Goal: Task Accomplishment & Management: Use online tool/utility

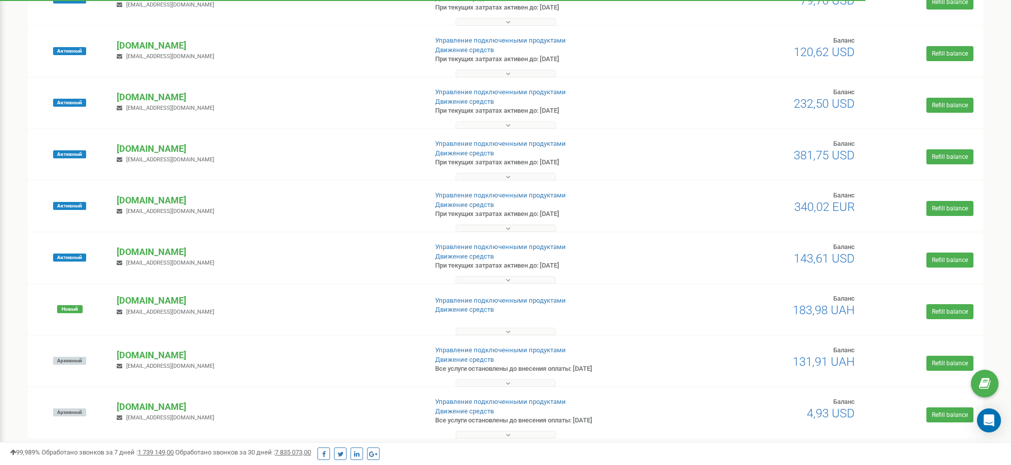
scroll to position [268, 0]
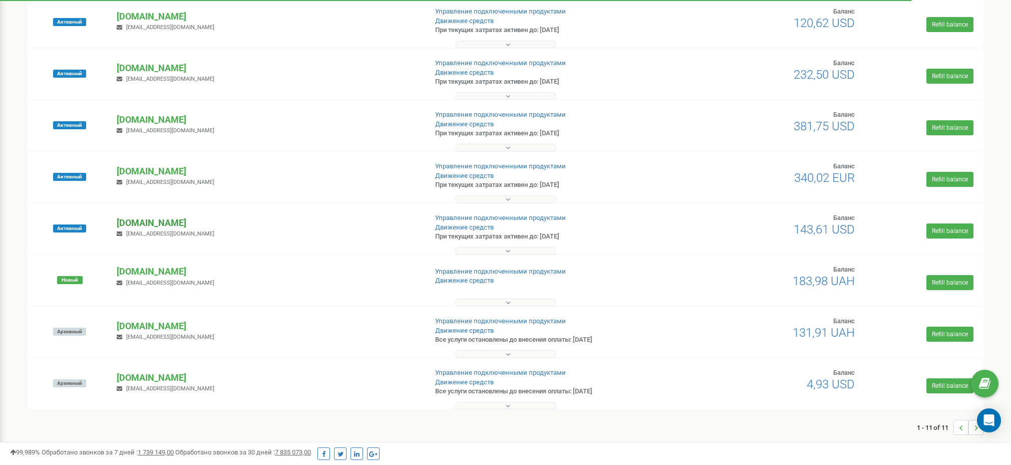
click at [147, 221] on p "[DOMAIN_NAME]" at bounding box center [268, 222] width 302 height 13
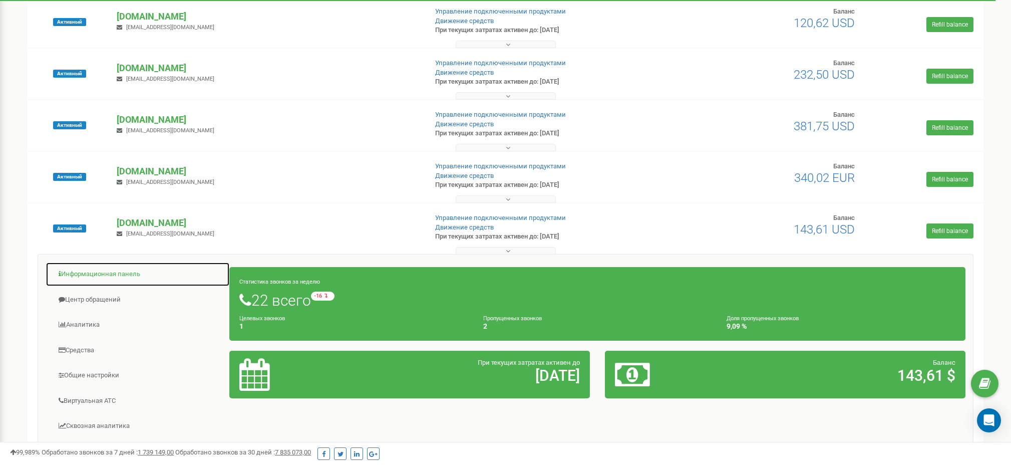
click at [96, 273] on link "Информационная панель" at bounding box center [138, 274] width 184 height 25
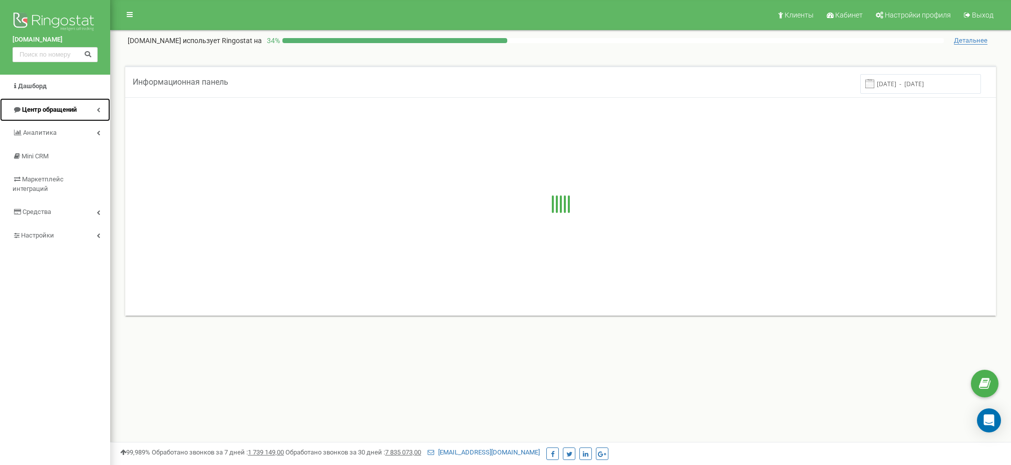
click at [52, 104] on link "Центр обращений" at bounding box center [55, 110] width 110 height 24
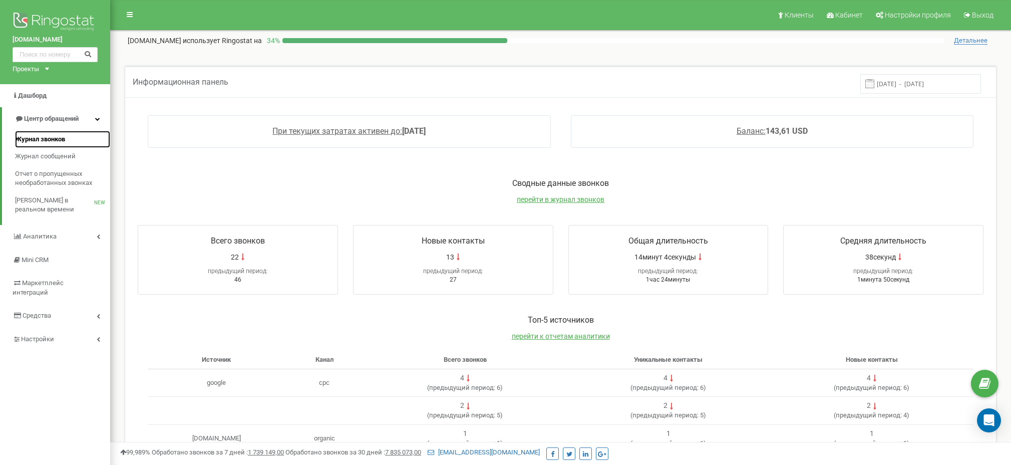
click at [44, 142] on span "Журнал звонков" at bounding box center [40, 140] width 50 height 10
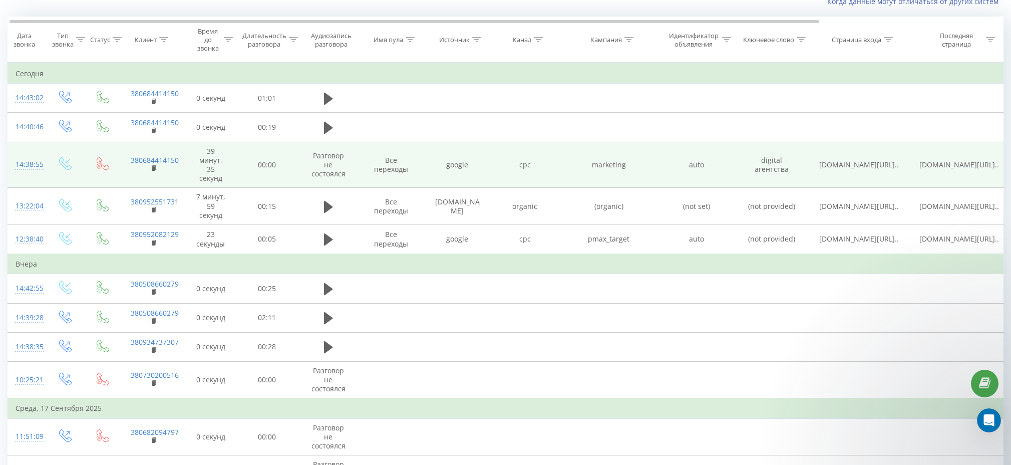
scroll to position [75, 0]
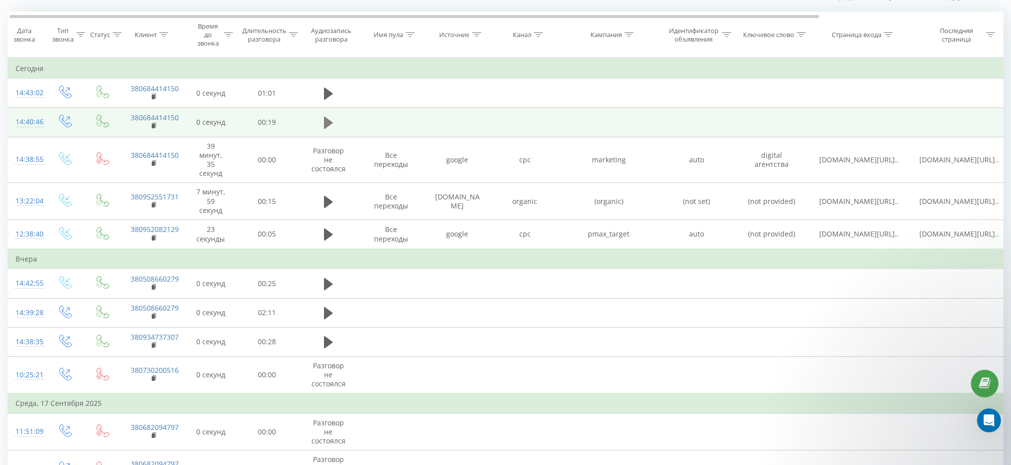
click at [326, 122] on icon at bounding box center [328, 123] width 9 height 12
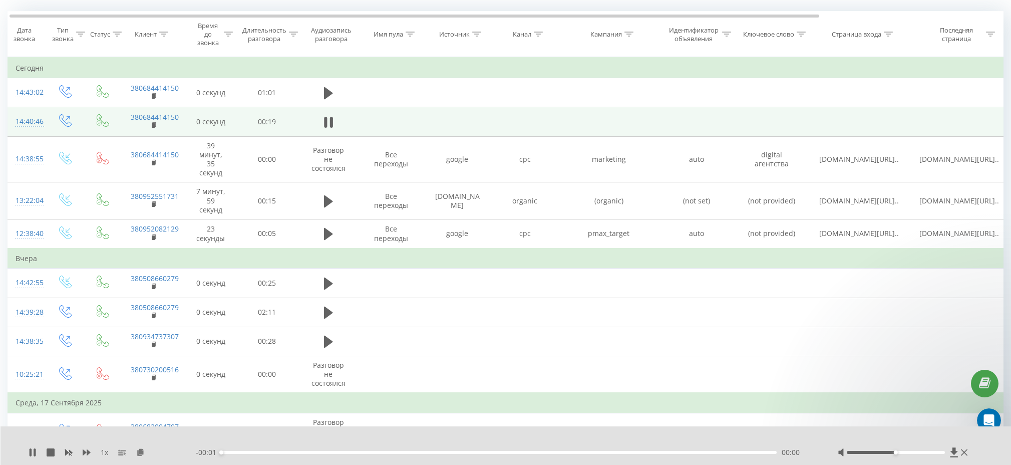
scroll to position [84, 0]
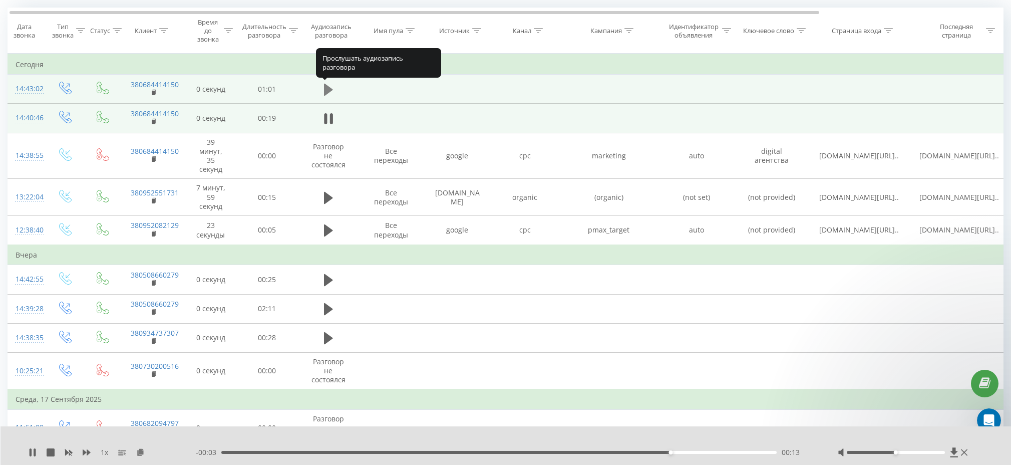
click at [329, 91] on icon at bounding box center [328, 90] width 9 height 12
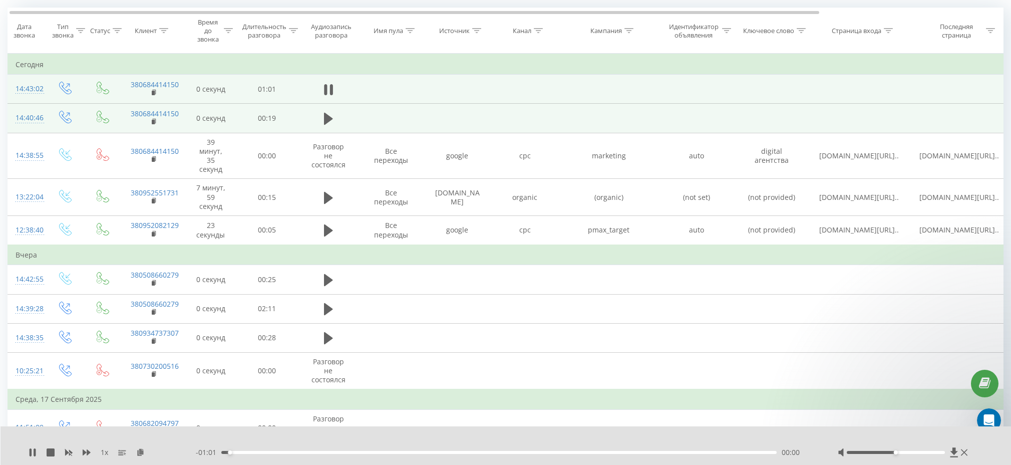
click at [249, 453] on div "00:00" at bounding box center [498, 452] width 555 height 3
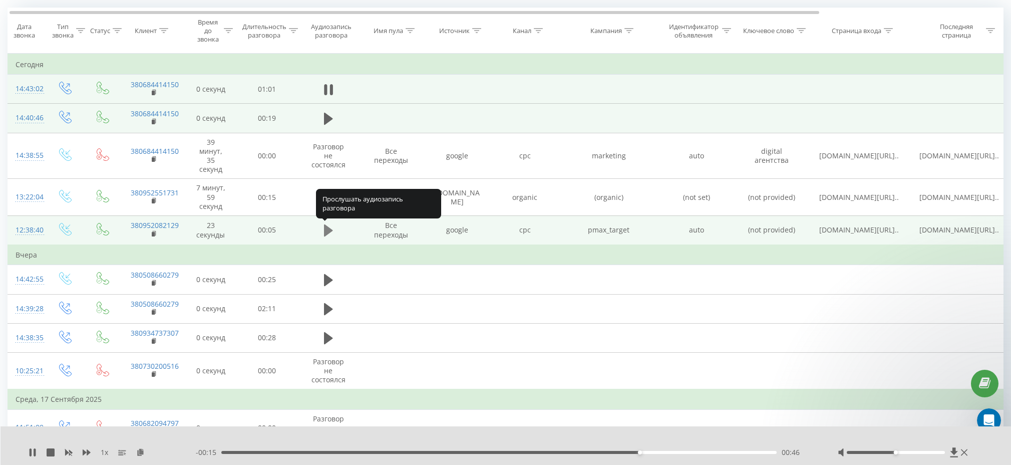
click at [331, 226] on icon at bounding box center [328, 230] width 9 height 14
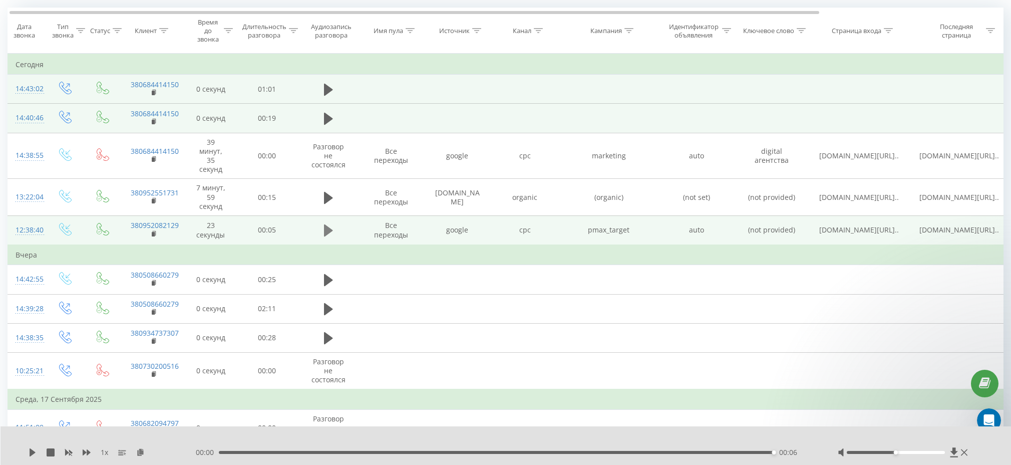
click at [329, 231] on icon at bounding box center [328, 230] width 9 height 12
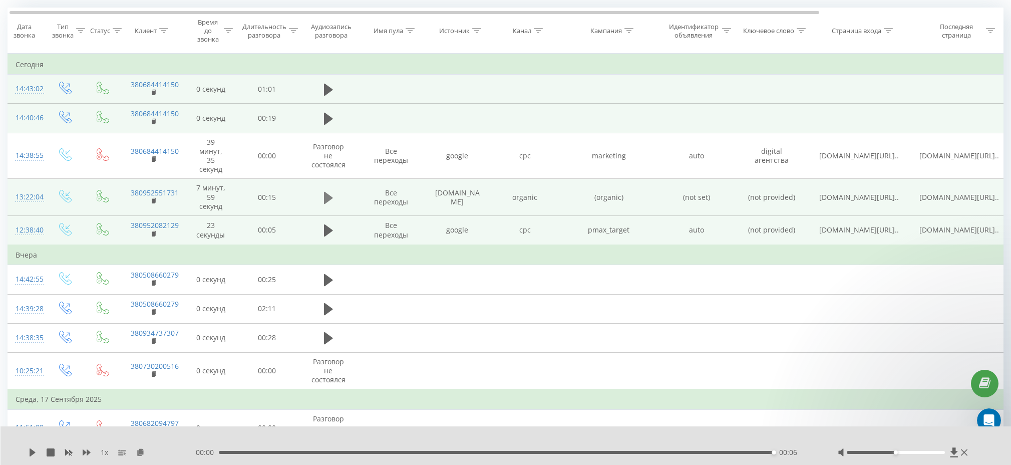
click at [329, 192] on icon at bounding box center [328, 198] width 9 height 14
click at [341, 224] on td at bounding box center [328, 230] width 60 height 30
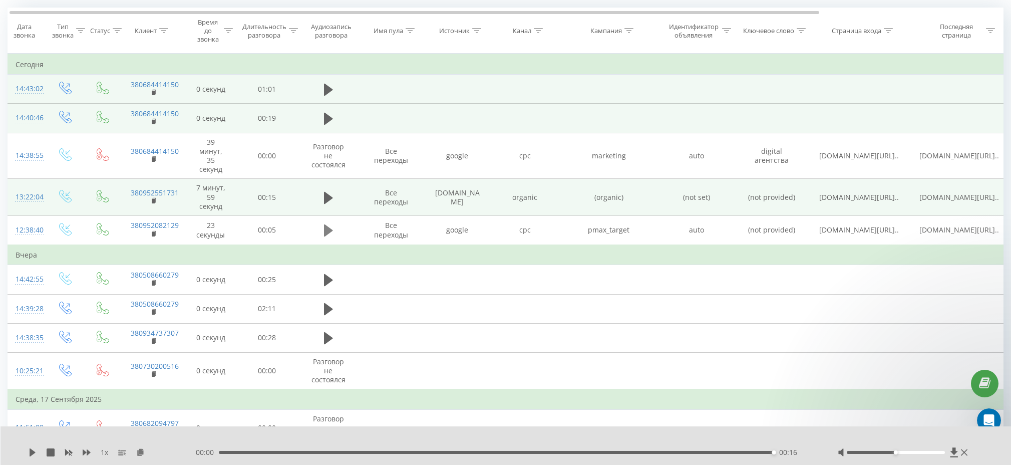
click at [329, 225] on icon at bounding box center [328, 230] width 9 height 14
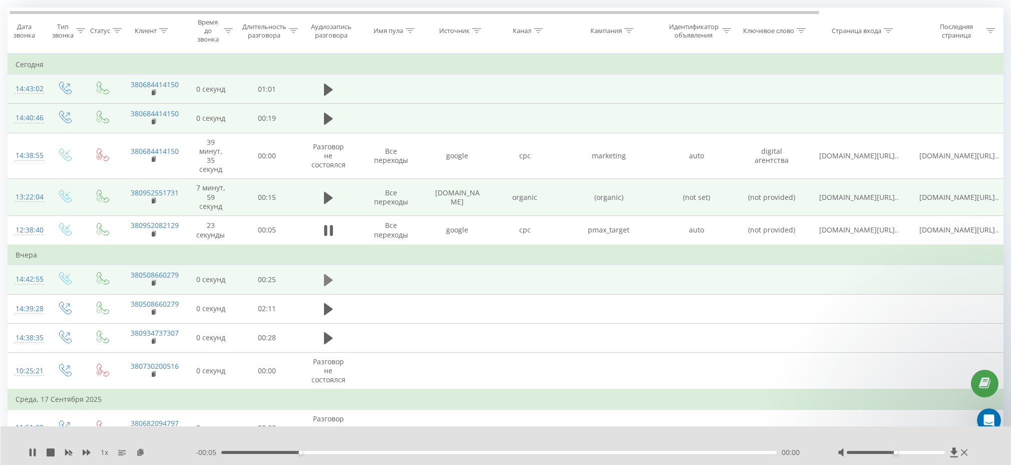
click at [328, 281] on icon at bounding box center [328, 280] width 9 height 12
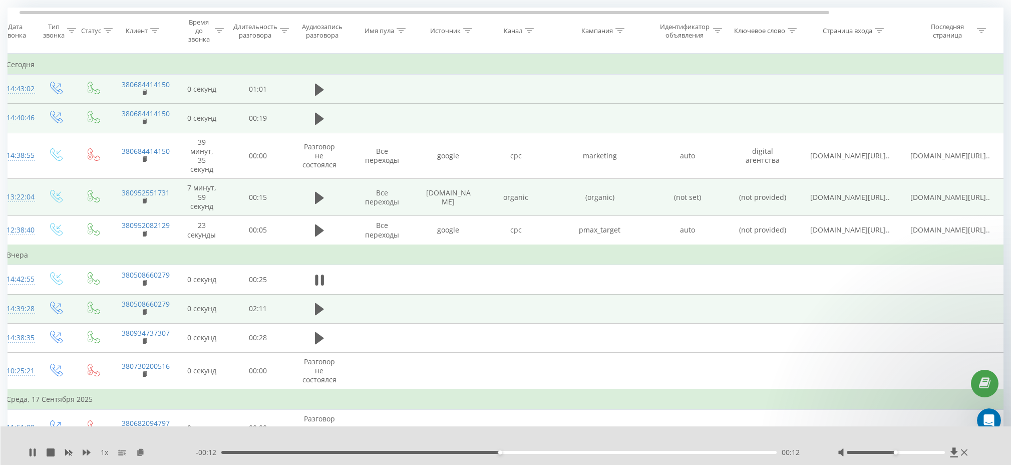
scroll to position [0, 13]
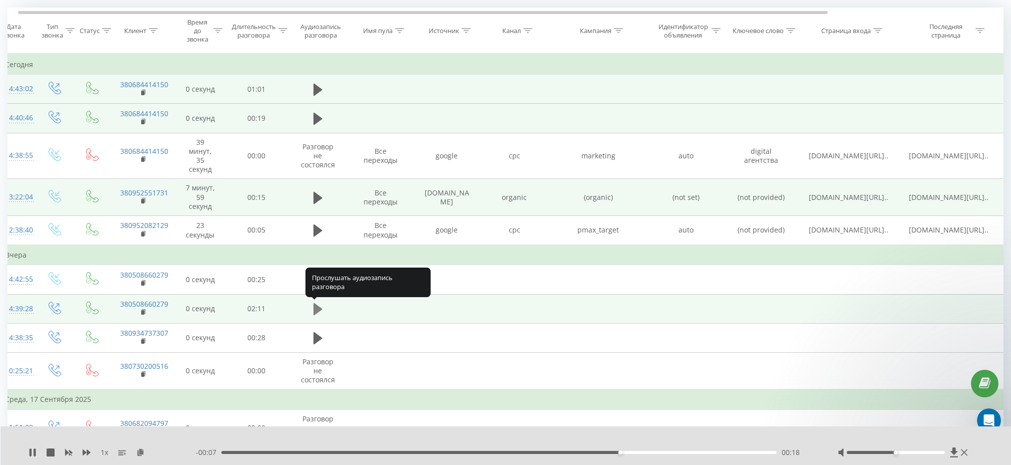
click at [319, 310] on icon at bounding box center [317, 309] width 9 height 12
